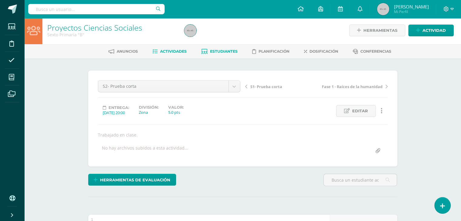
click at [223, 50] on span "Estudiantes" at bounding box center [224, 51] width 28 height 5
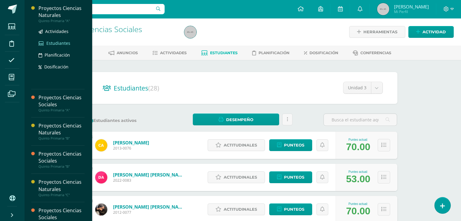
click at [55, 42] on span "Estudiantes" at bounding box center [58, 43] width 24 height 6
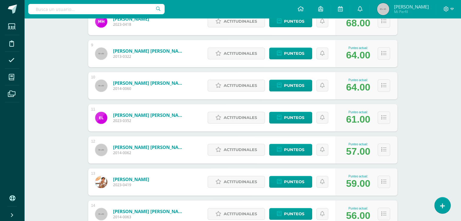
scroll to position [349, 0]
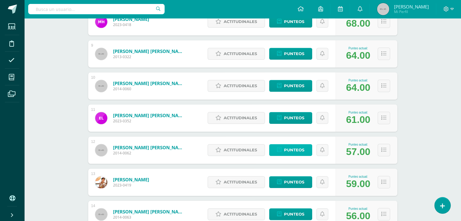
click at [295, 152] on span "Punteos" at bounding box center [294, 150] width 20 height 11
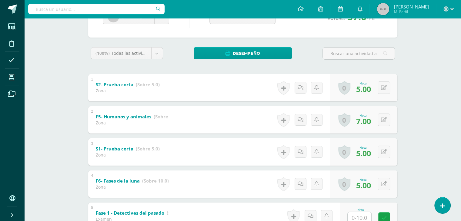
scroll to position [74, 0]
